Goal: Transaction & Acquisition: Purchase product/service

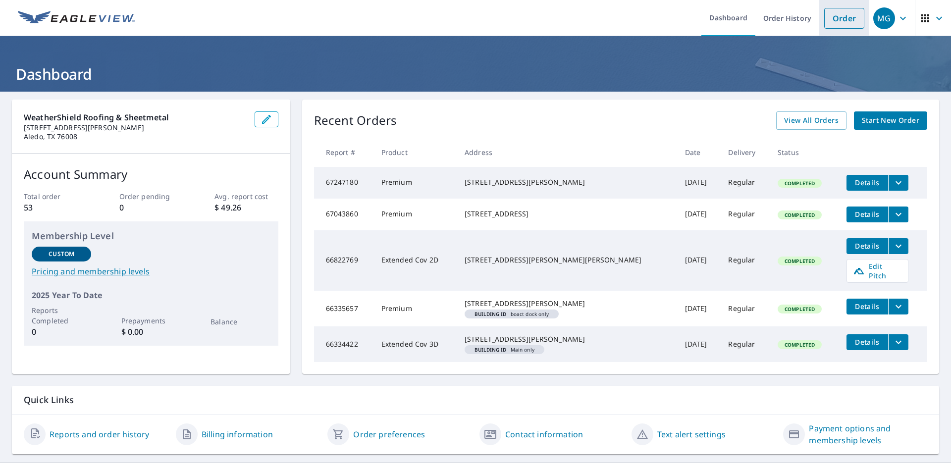
click at [835, 17] on link "Order" at bounding box center [844, 18] width 40 height 21
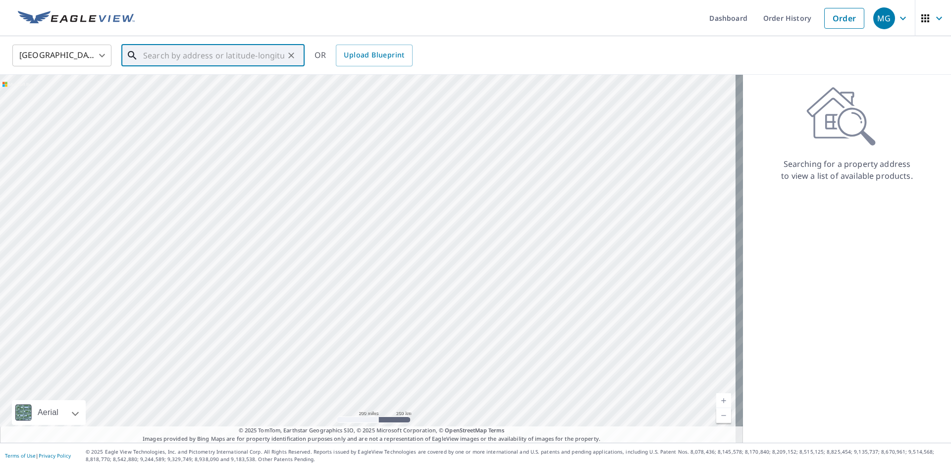
click at [253, 57] on input "text" at bounding box center [213, 56] width 141 height 28
click at [231, 52] on input "text" at bounding box center [213, 56] width 141 height 28
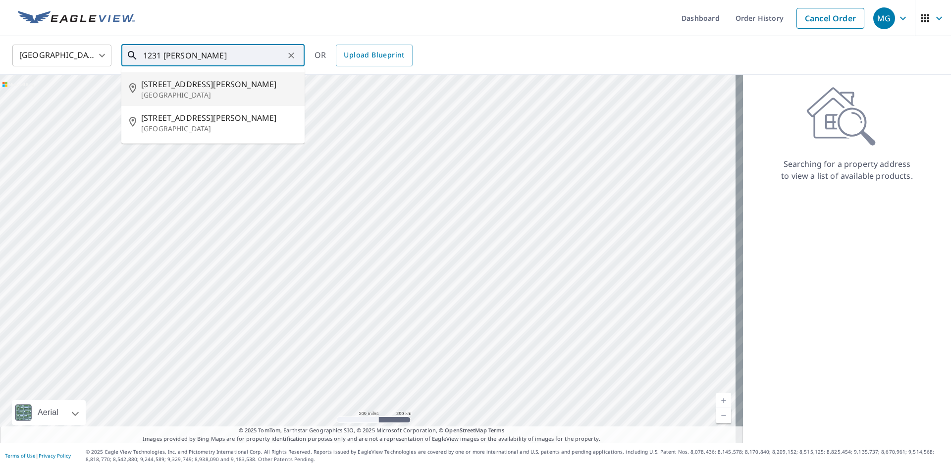
click at [214, 91] on p "[GEOGRAPHIC_DATA]" at bounding box center [219, 95] width 156 height 10
type input "[STREET_ADDRESS][PERSON_NAME]"
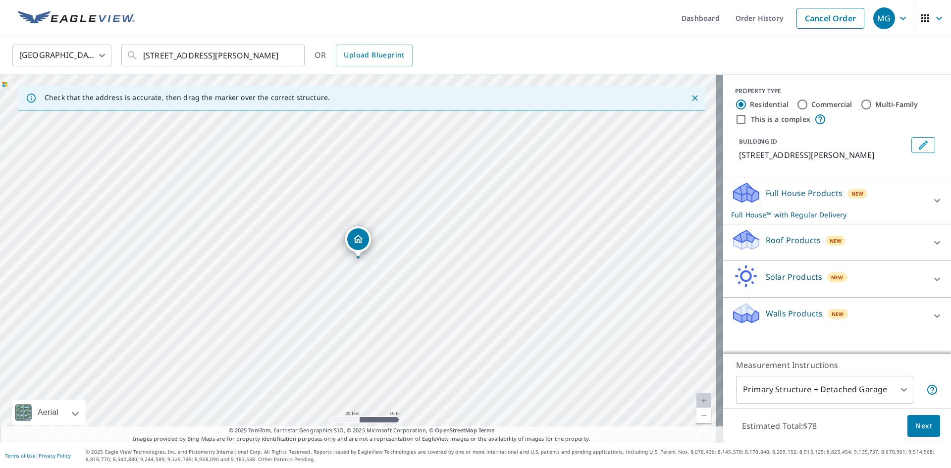
click at [775, 242] on p "Roof Products" at bounding box center [793, 240] width 55 height 12
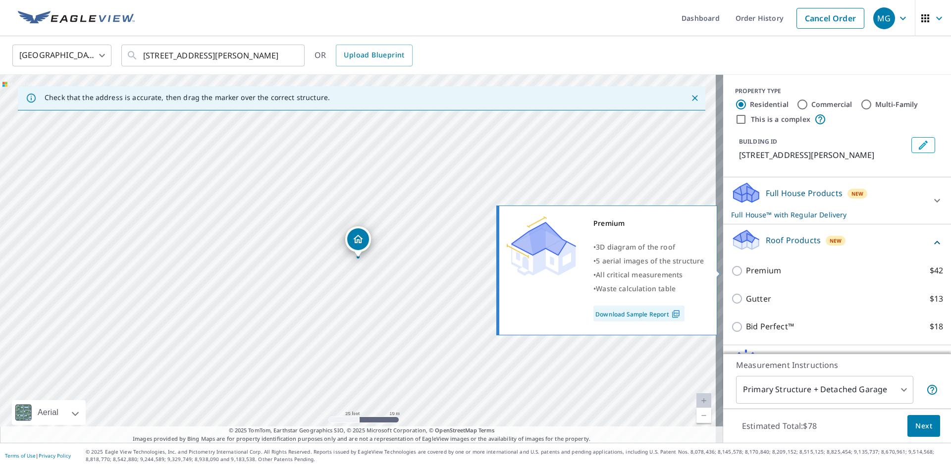
click at [752, 271] on p "Premium" at bounding box center [763, 271] width 35 height 12
click at [746, 271] on input "Premium $42" at bounding box center [738, 271] width 15 height 12
checkbox input "true"
checkbox input "false"
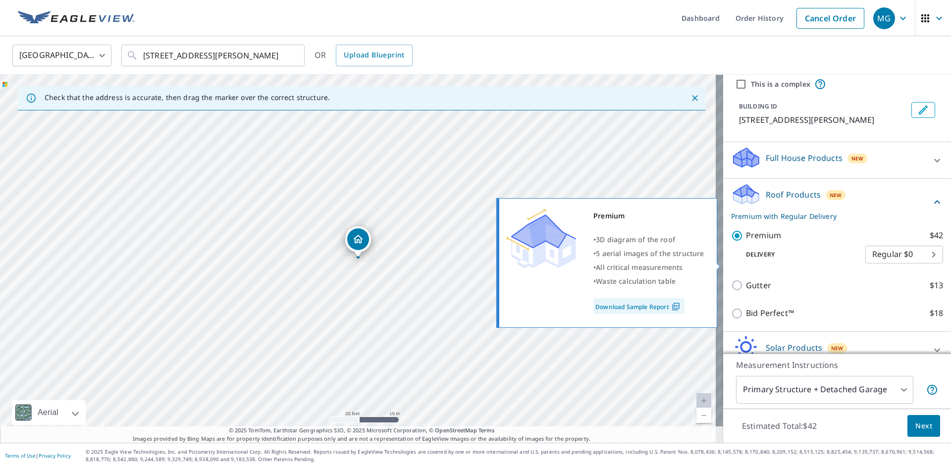
scroll to position [87, 0]
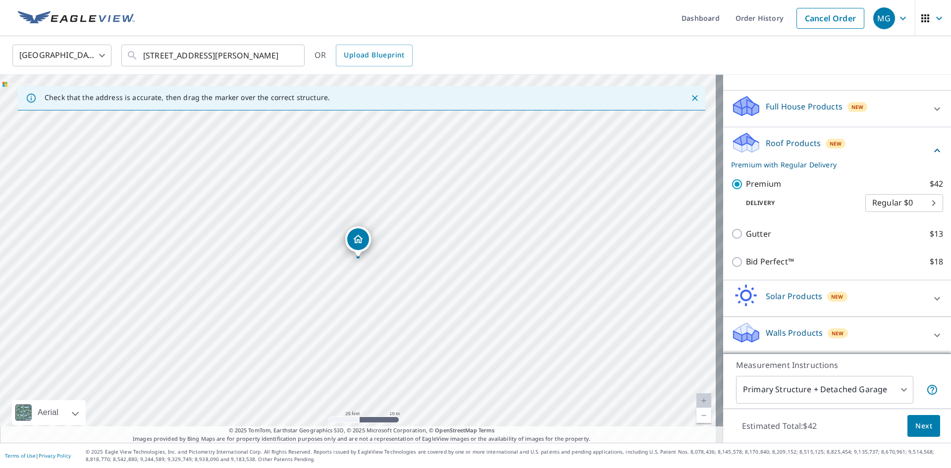
click at [915, 424] on span "Next" at bounding box center [923, 426] width 17 height 12
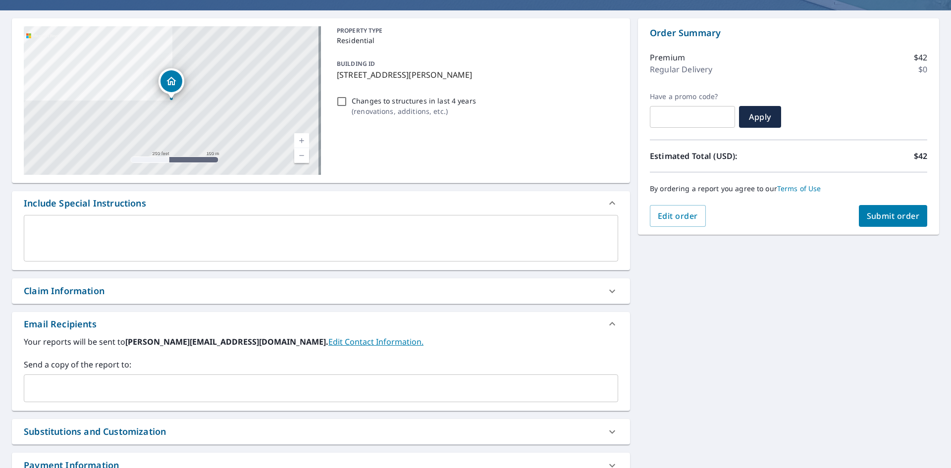
scroll to position [167, 0]
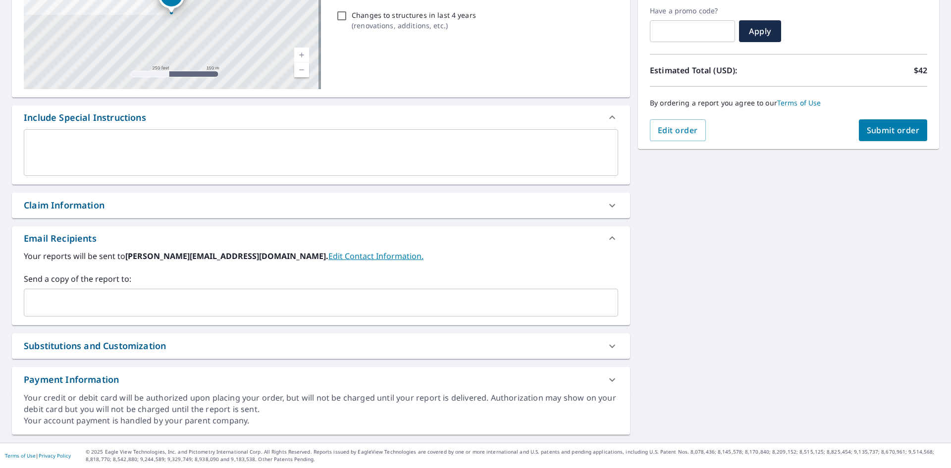
drag, startPoint x: 43, startPoint y: 305, endPoint x: 251, endPoint y: 389, distance: 224.4
click at [44, 304] on input "text" at bounding box center [313, 302] width 571 height 19
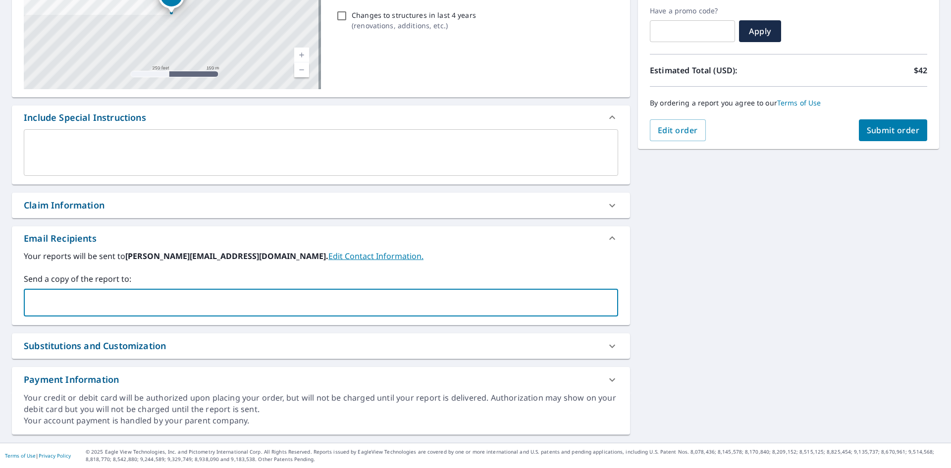
click at [187, 293] on div "​" at bounding box center [321, 303] width 594 height 28
drag, startPoint x: 80, startPoint y: 304, endPoint x: 202, endPoint y: 329, distance: 124.3
click at [80, 304] on input "[PERSON_NAME][EMAIL_ADDRESS][DOMAIN_NAME]" at bounding box center [313, 302] width 571 height 19
click at [95, 302] on input "[PERSON_NAME][EMAIL_ADDRESS][DOMAIN_NAME]" at bounding box center [313, 302] width 571 height 19
type input "[PERSON_NAME][EMAIL_ADDRESS][DOMAIN_NAME]"
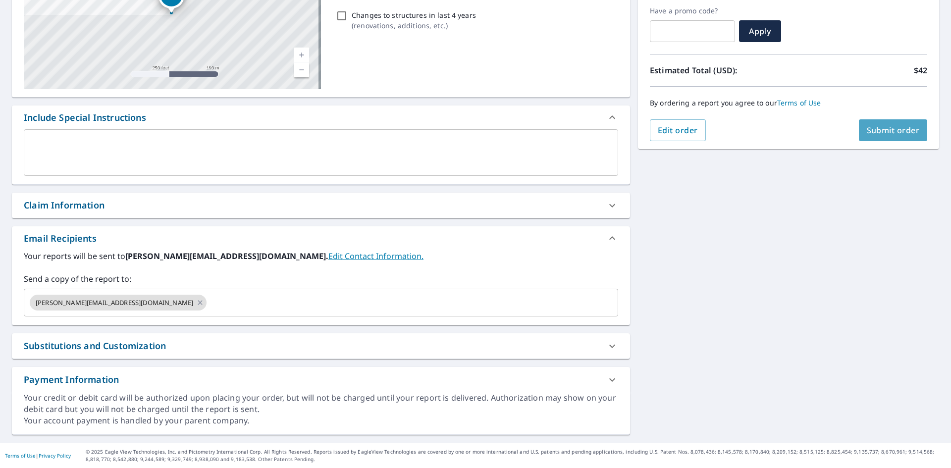
click at [896, 133] on span "Submit order" at bounding box center [893, 130] width 53 height 11
checkbox input "true"
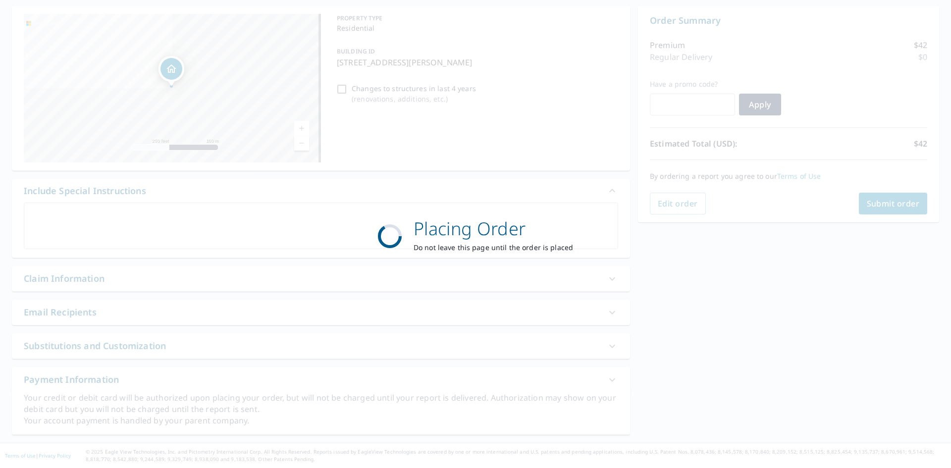
scroll to position [94, 0]
